Goal: Transaction & Acquisition: Book appointment/travel/reservation

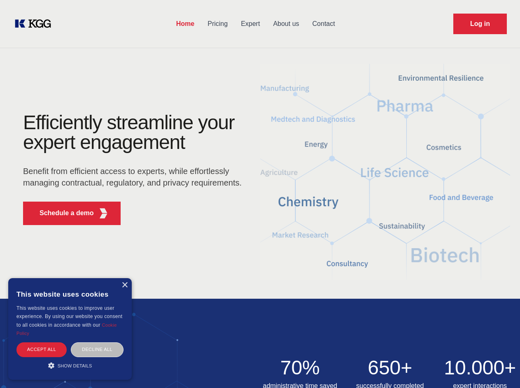
click at [260, 194] on div "Efficiently streamline your expert engagement Benefit from efficient access to …" at bounding box center [135, 172] width 250 height 119
click at [62, 213] on p "Schedule a demo" at bounding box center [67, 213] width 54 height 10
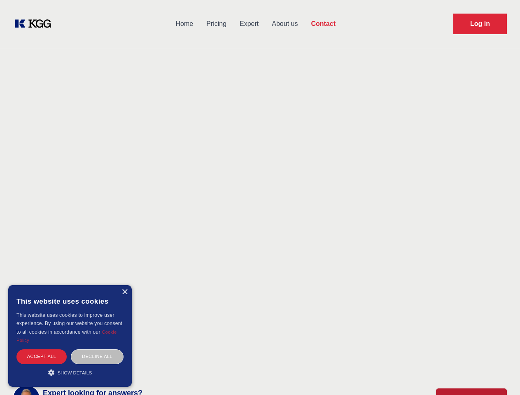
click at [124, 285] on div "× This website uses cookies This website uses cookies to improve user experienc…" at bounding box center [70, 336] width 124 height 102
click at [42, 350] on div "Accept all" at bounding box center [41, 357] width 50 height 14
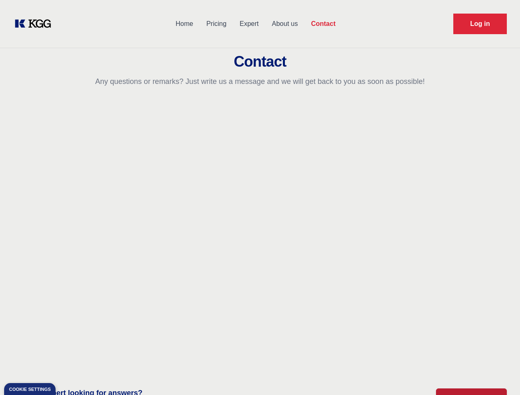
click at [97, 350] on div "Contact Information We would love to hear from you. Postal address [PERSON_NAME…" at bounding box center [115, 228] width 185 height 250
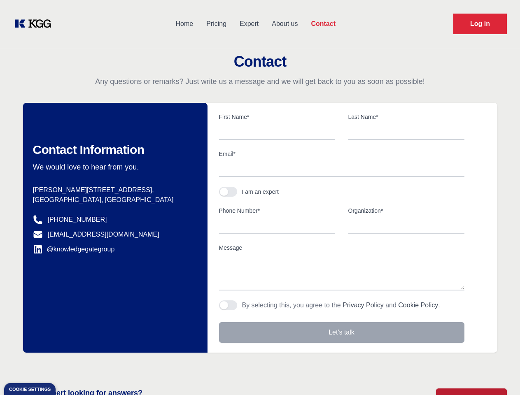
click at [70, 366] on main "Contact Any questions or remarks? Just write us a message and we will get back …" at bounding box center [260, 214] width 520 height 429
